Goal: Task Accomplishment & Management: Manage account settings

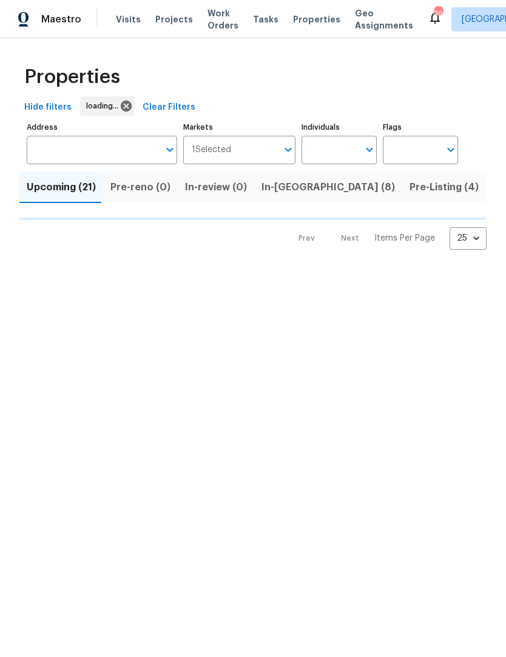
click at [64, 18] on span "Maestro" at bounding box center [61, 19] width 40 height 12
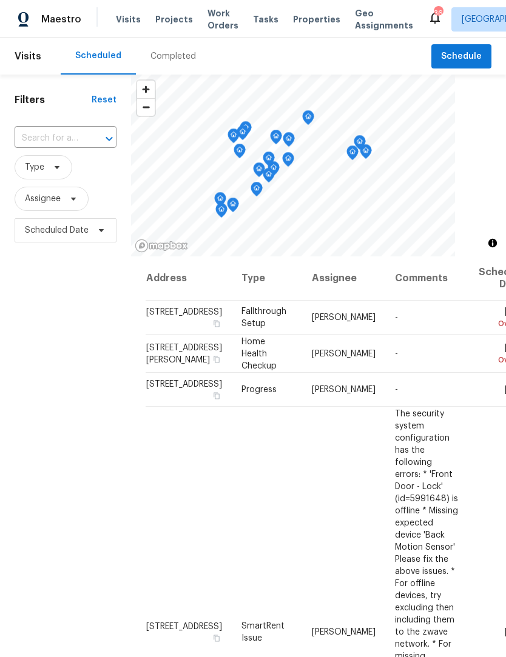
click at [293, 24] on span "Properties" at bounding box center [316, 19] width 47 height 12
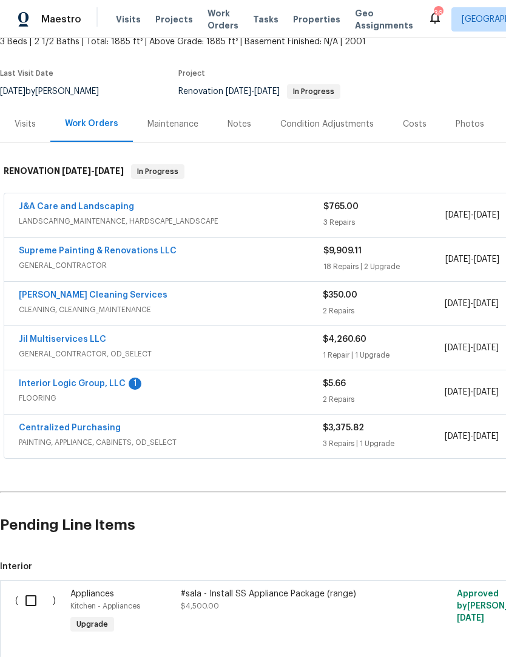
scroll to position [75, 0]
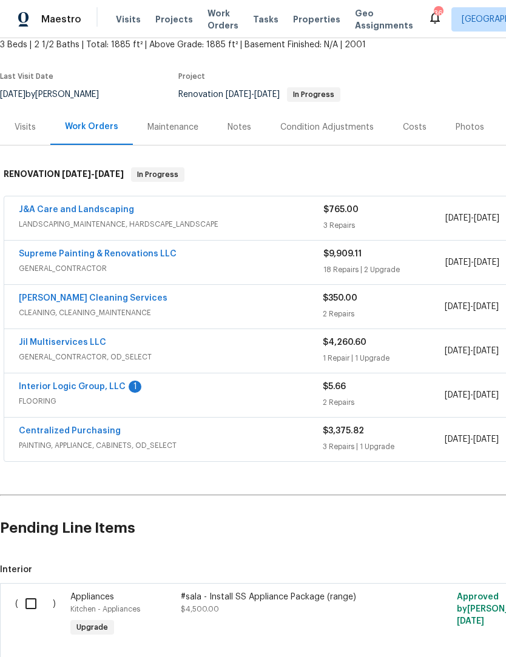
click at [92, 433] on link "Centralized Purchasing" at bounding box center [70, 431] width 102 height 8
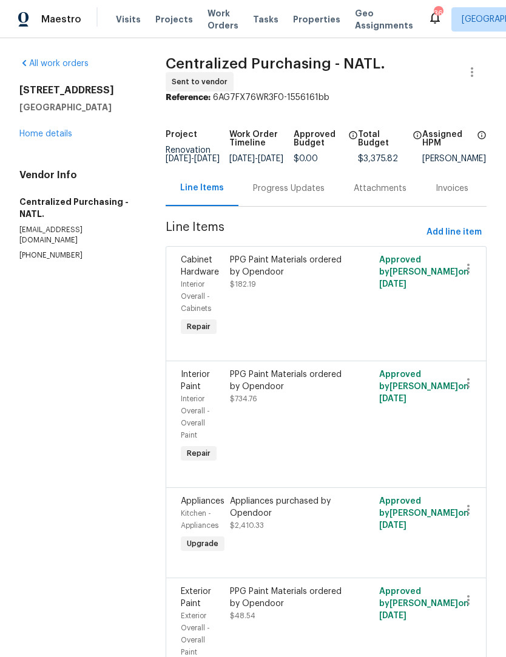
click at [46, 136] on link "Home details" at bounding box center [45, 134] width 53 height 8
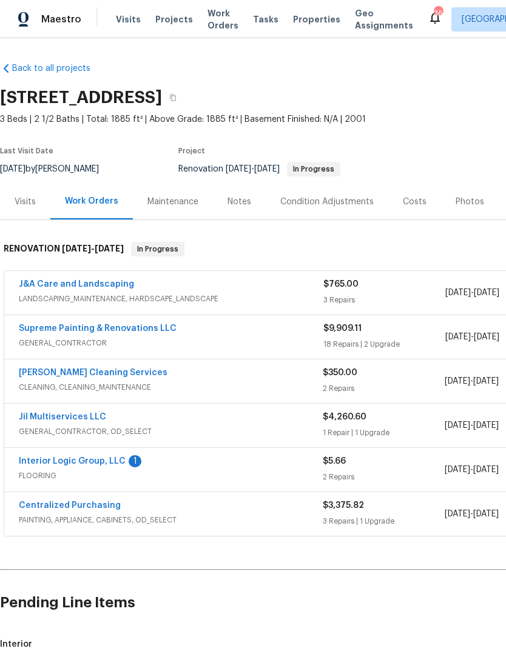
click at [85, 472] on span "FLOORING" at bounding box center [171, 476] width 304 height 12
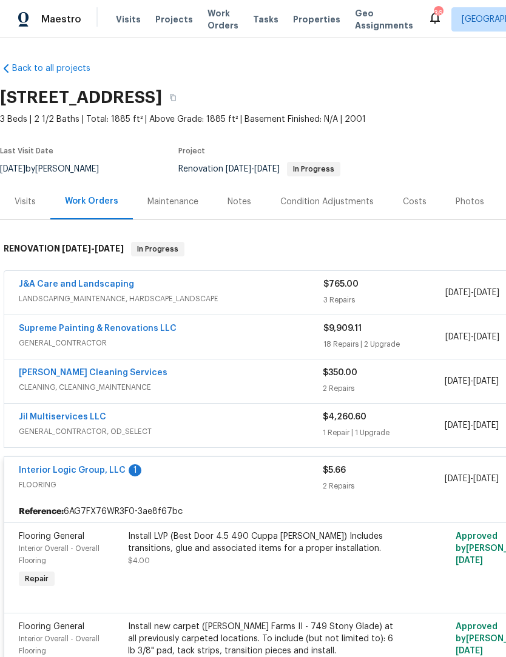
click at [100, 467] on link "Interior Logic Group, LLC" at bounding box center [72, 470] width 107 height 8
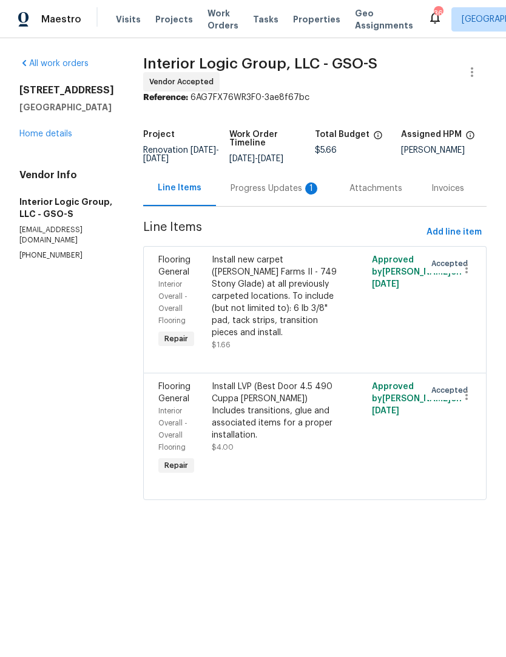
click at [270, 195] on div "Progress Updates 1" at bounding box center [275, 188] width 90 height 12
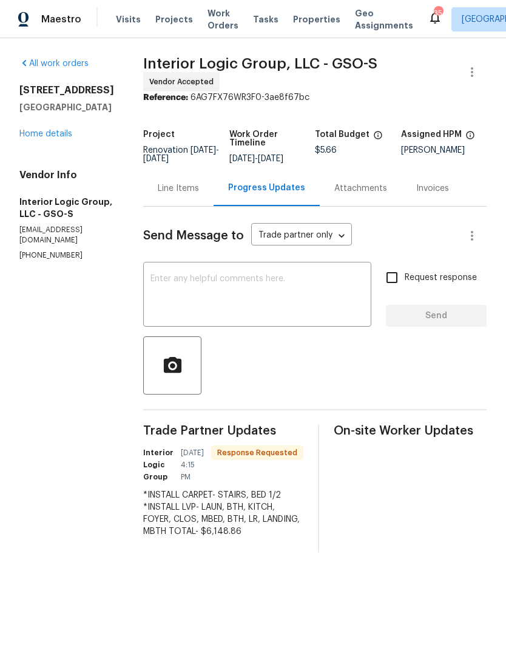
click at [67, 136] on link "Home details" at bounding box center [45, 134] width 53 height 8
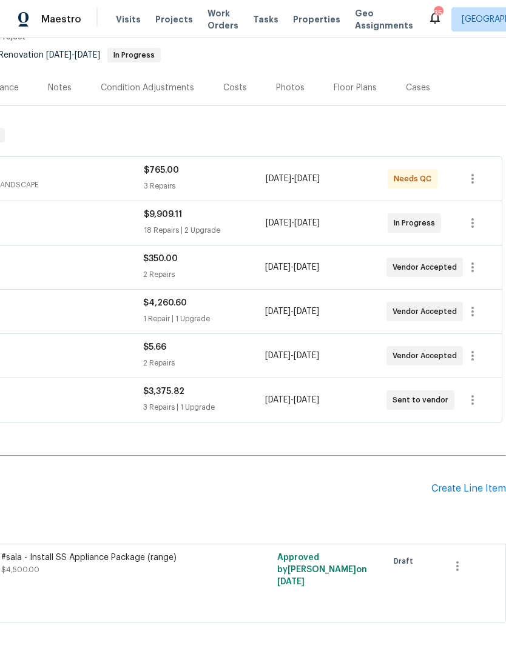
scroll to position [114, 179]
click at [235, 93] on div "Costs" at bounding box center [235, 88] width 24 height 12
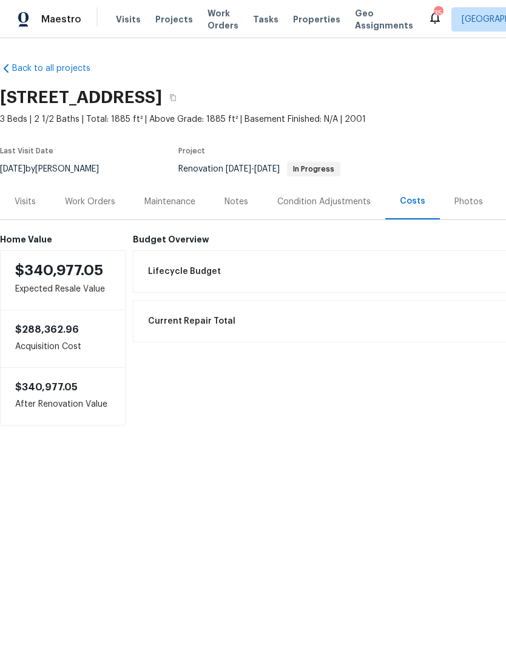
click at [111, 203] on div "Work Orders" at bounding box center [90, 202] width 50 height 12
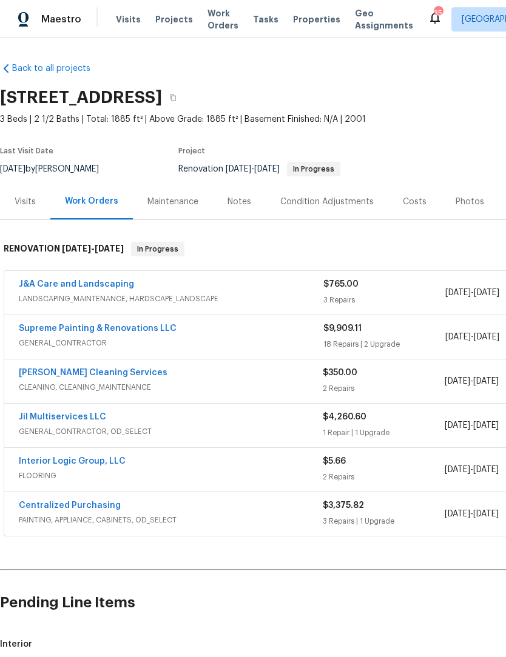
click at [241, 201] on div "Notes" at bounding box center [239, 202] width 24 height 12
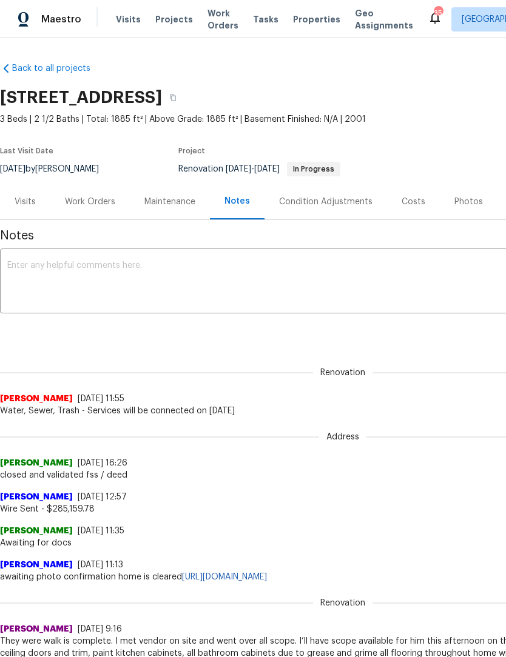
click at [72, 276] on textarea at bounding box center [342, 282] width 671 height 42
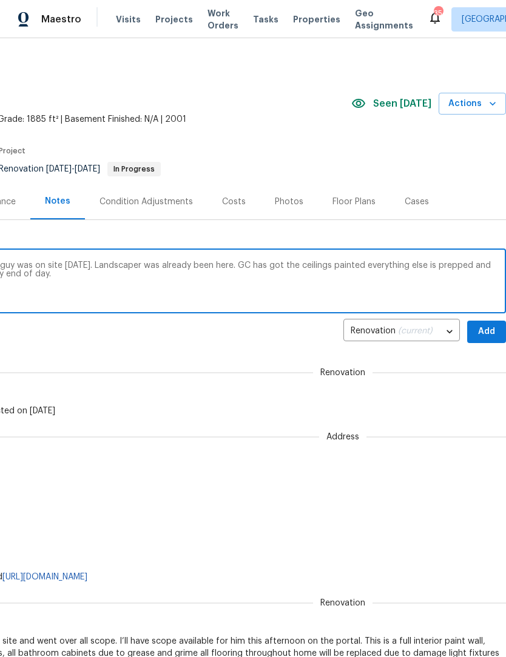
scroll to position [0, 179]
type textarea "Countertops have been removed. Flooring guy was on site [DATE]. Landscaper was …"
click at [491, 333] on span "Add" at bounding box center [486, 331] width 19 height 15
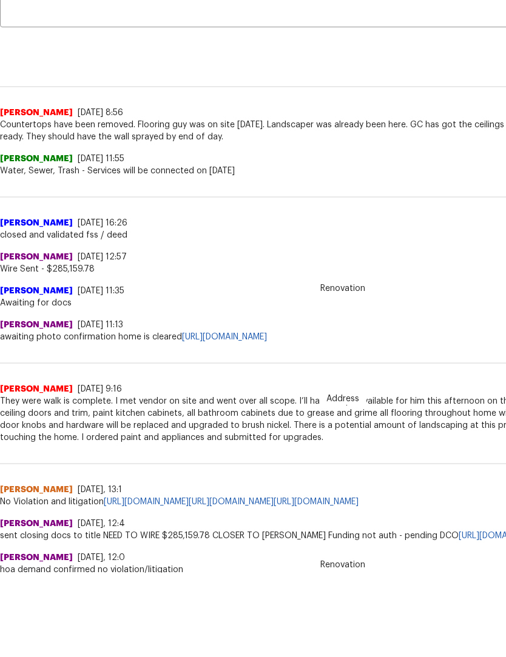
scroll to position [202, 0]
